Goal: Use online tool/utility: Utilize a website feature to perform a specific function

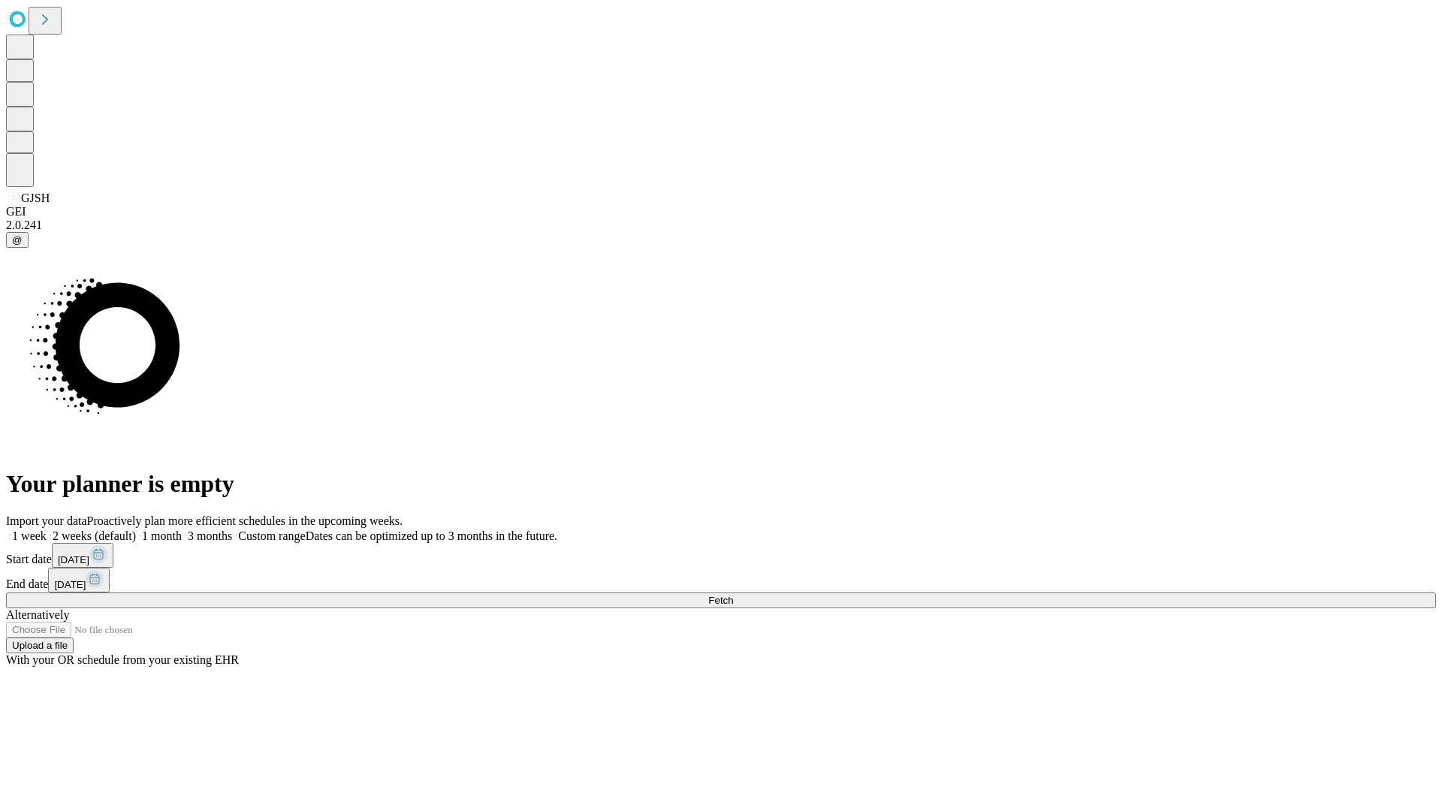
click at [733, 595] on span "Fetch" at bounding box center [720, 600] width 25 height 11
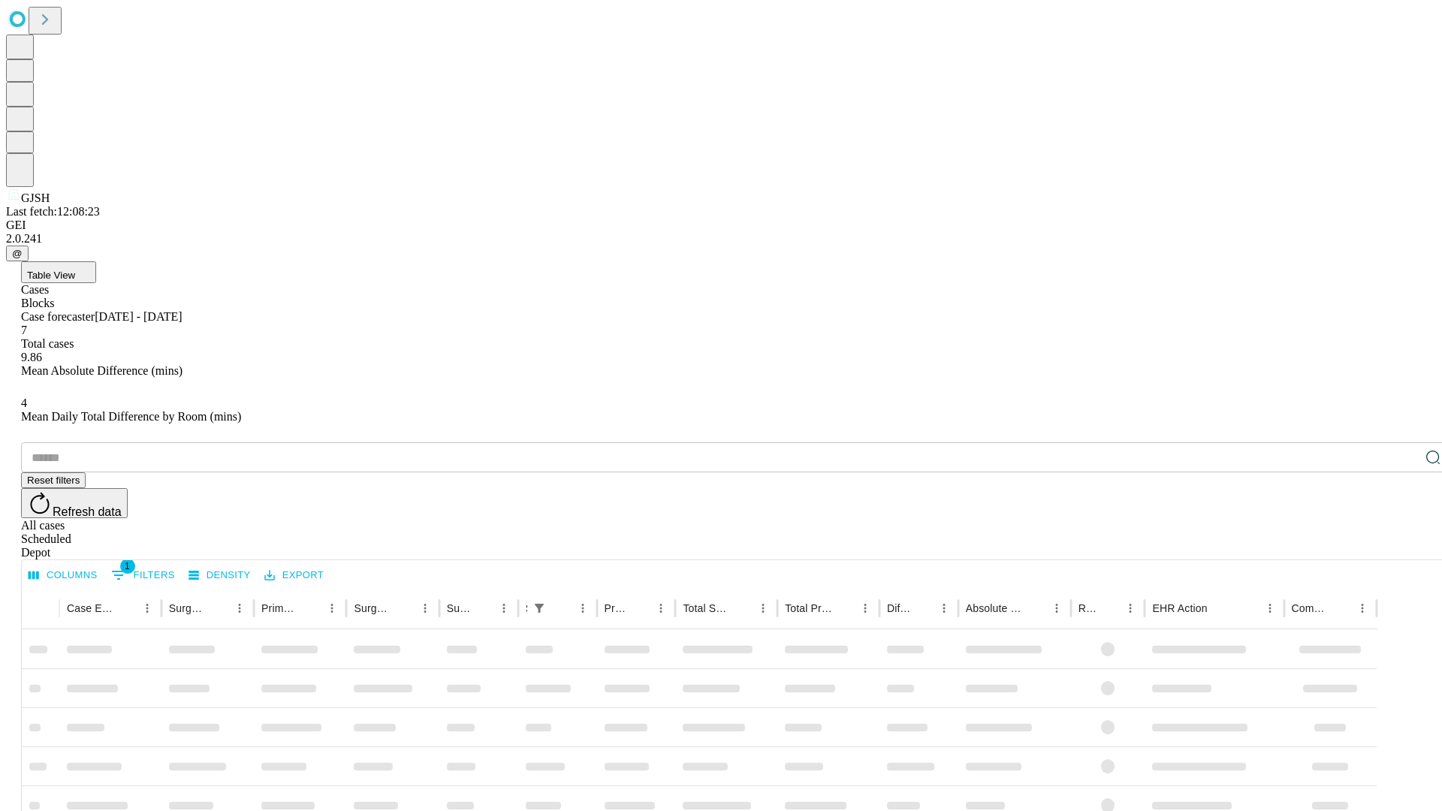
click at [75, 270] on span "Table View" at bounding box center [51, 275] width 48 height 11
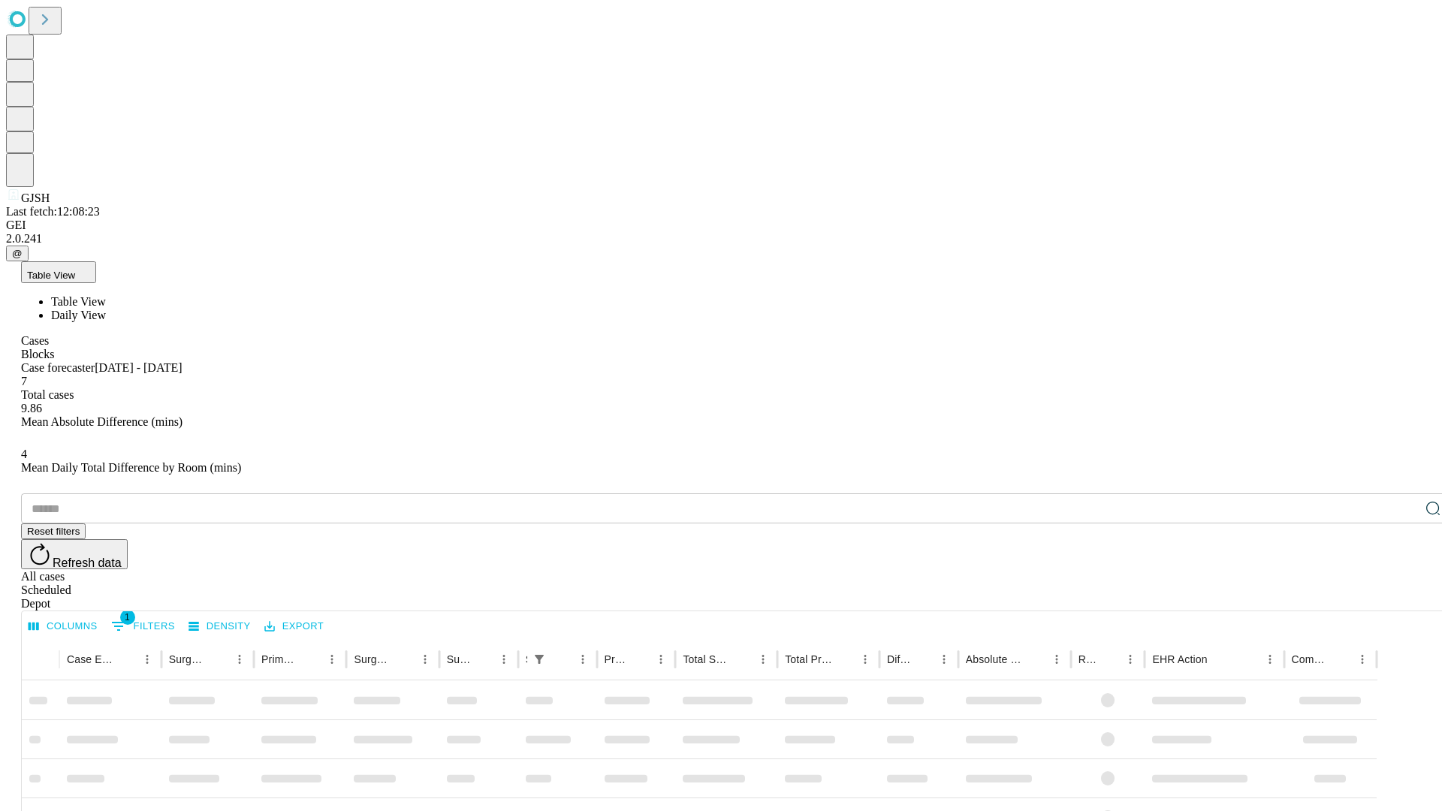
click at [106, 309] on span "Daily View" at bounding box center [78, 315] width 55 height 13
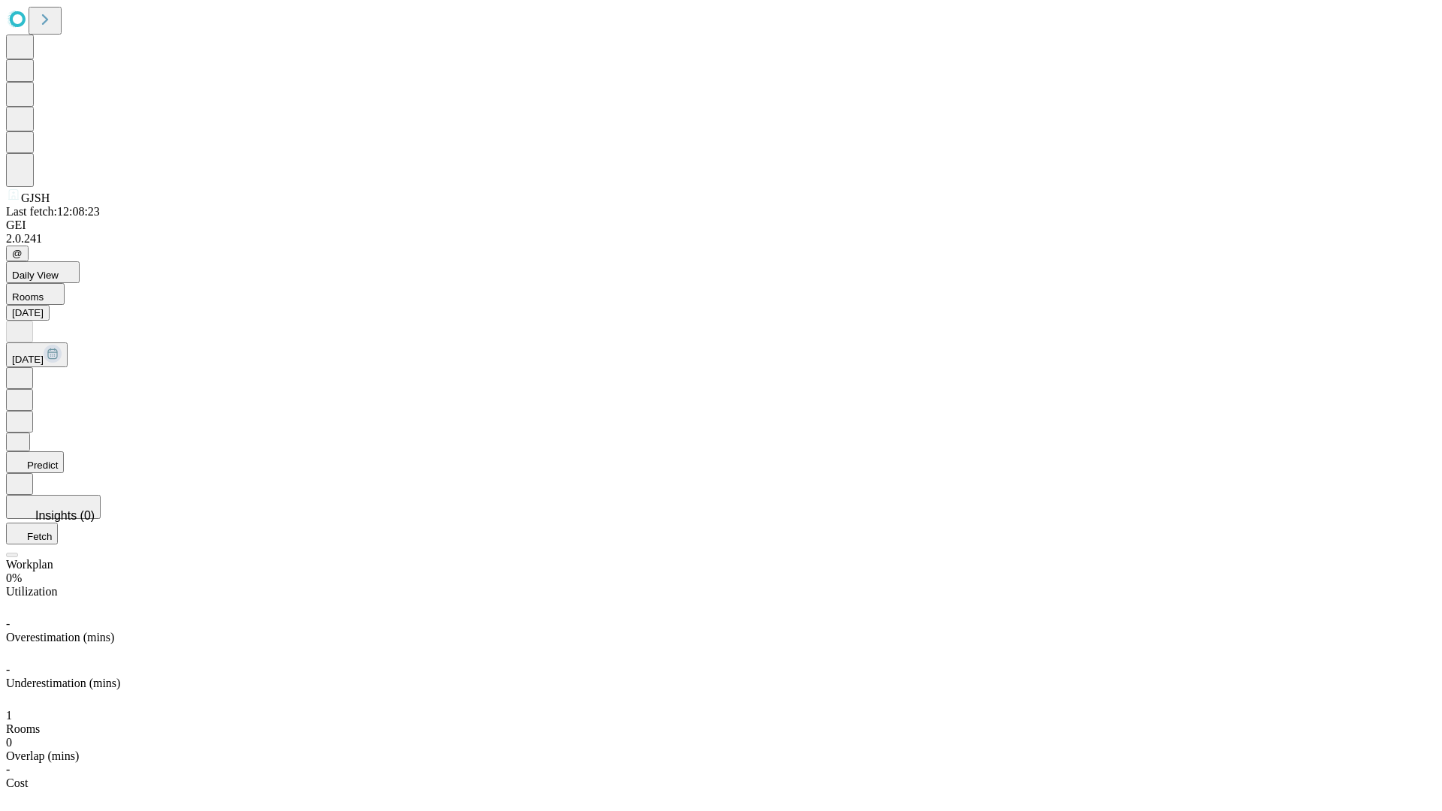
click at [64, 451] on button "Predict" at bounding box center [35, 462] width 58 height 22
